Goal: Navigation & Orientation: Find specific page/section

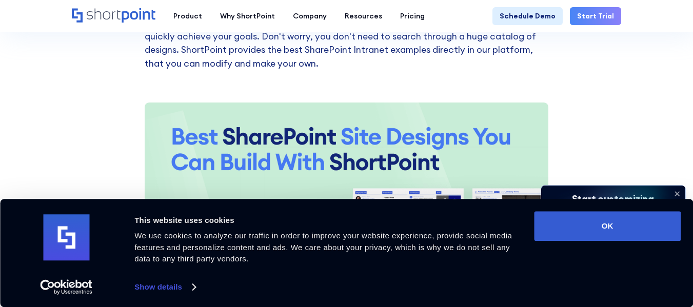
scroll to position [1031, 0]
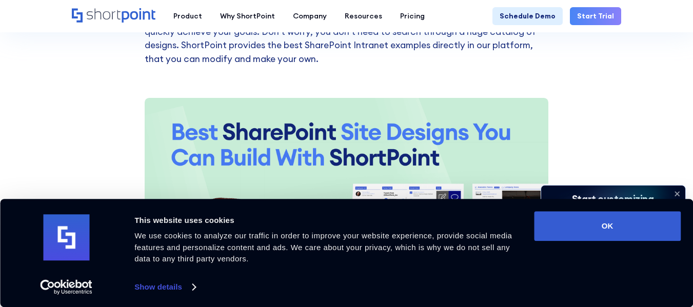
click at [603, 228] on button "OK" at bounding box center [607, 226] width 147 height 30
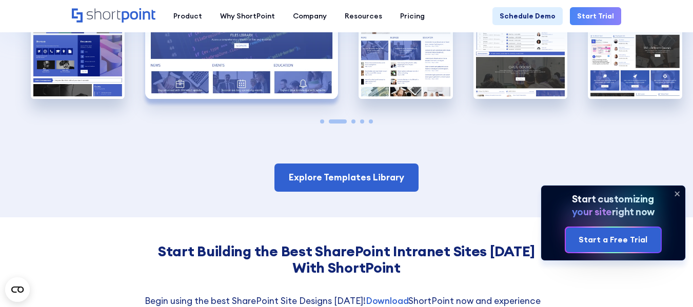
scroll to position [2032, 0]
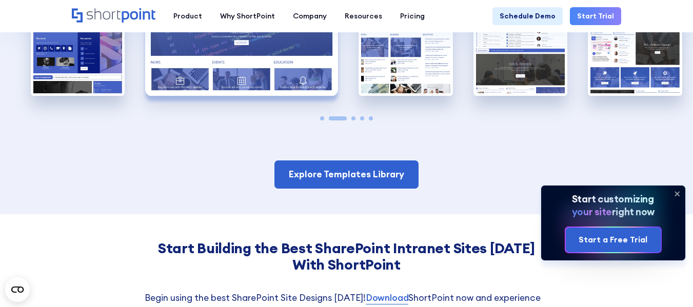
click at [669, 192] on icon at bounding box center [677, 194] width 16 height 16
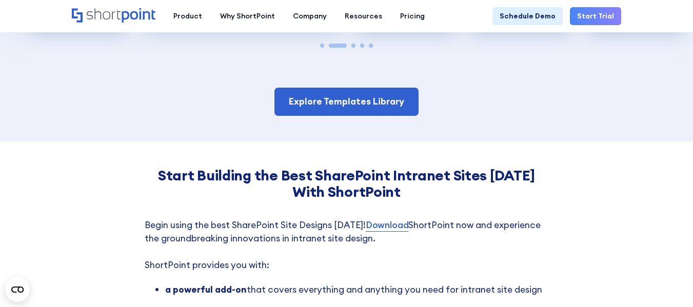
scroll to position [2105, 0]
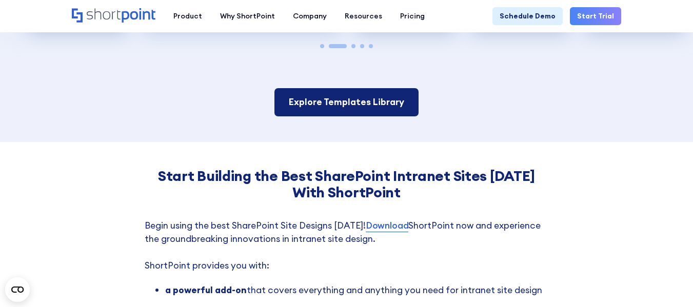
click at [357, 93] on link "Explore Templates Library" at bounding box center [346, 102] width 144 height 28
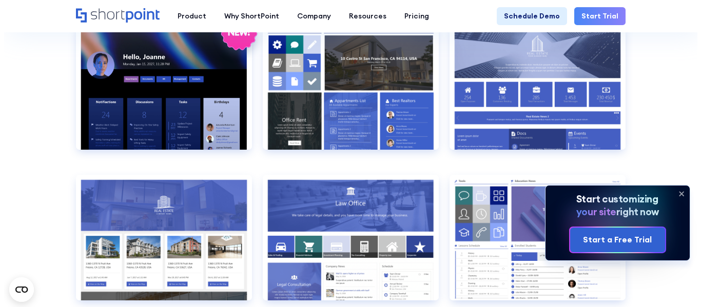
scroll to position [839, 0]
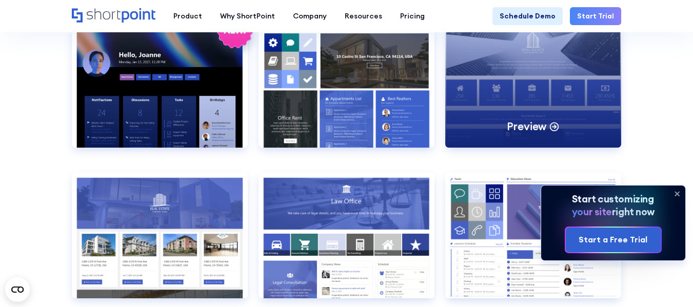
click at [536, 72] on div "Preview" at bounding box center [533, 85] width 176 height 126
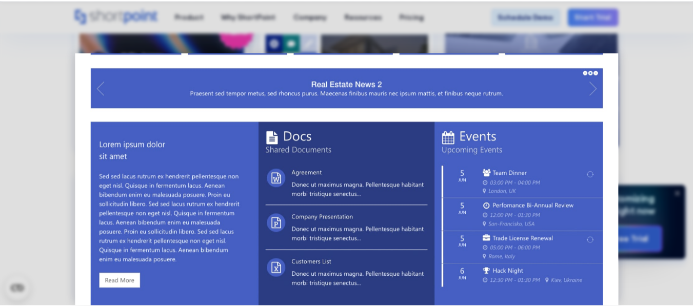
scroll to position [0, 0]
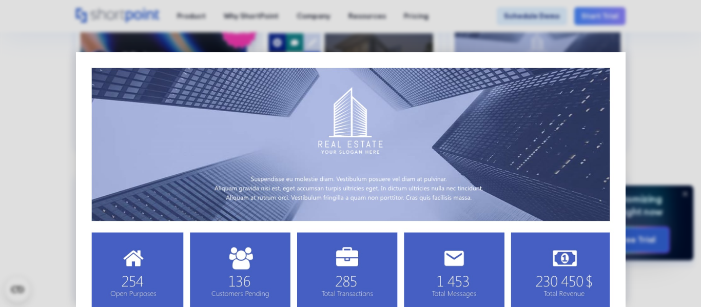
click at [657, 127] on div at bounding box center [350, 153] width 701 height 307
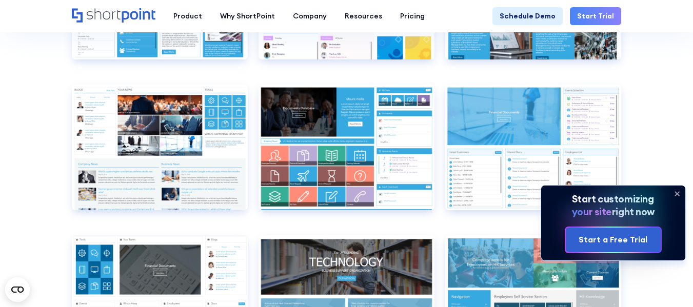
scroll to position [3866, 0]
